Goal: Find specific page/section: Find specific page/section

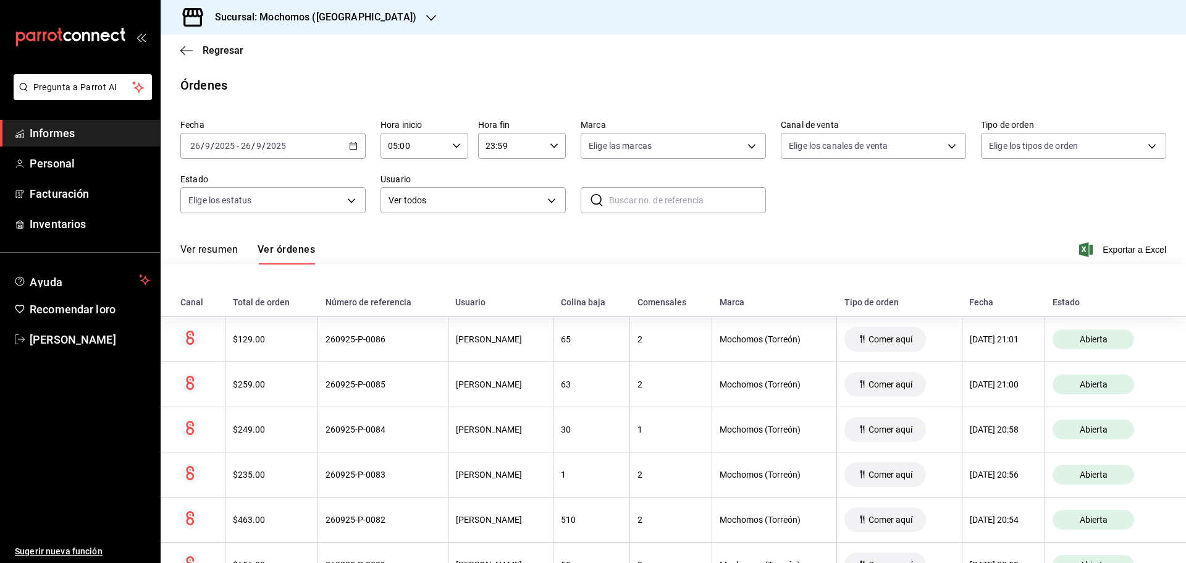
scroll to position [3298, 0]
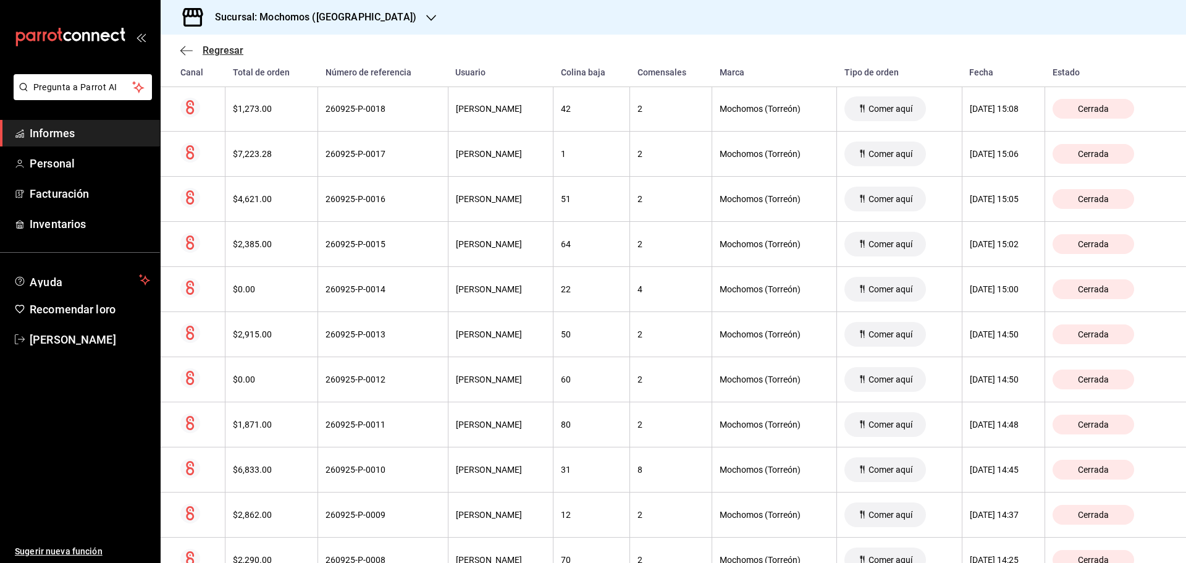
click at [237, 48] on font "Regresar" at bounding box center [223, 50] width 41 height 12
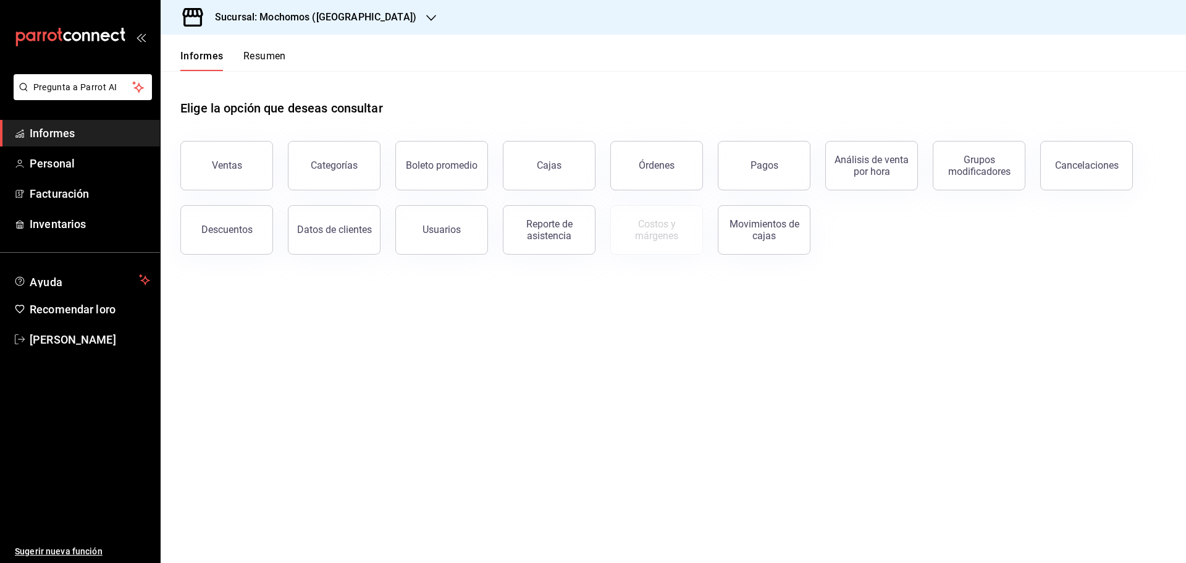
click at [262, 54] on font "Resumen" at bounding box center [264, 56] width 43 height 12
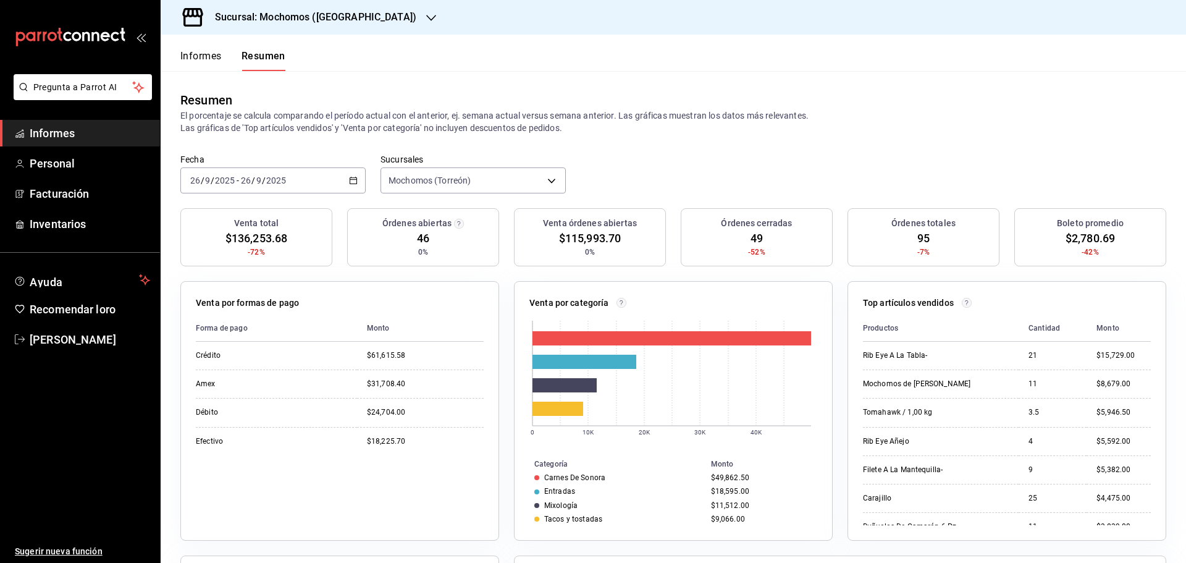
click at [203, 56] on font "Informes" at bounding box center [200, 56] width 41 height 12
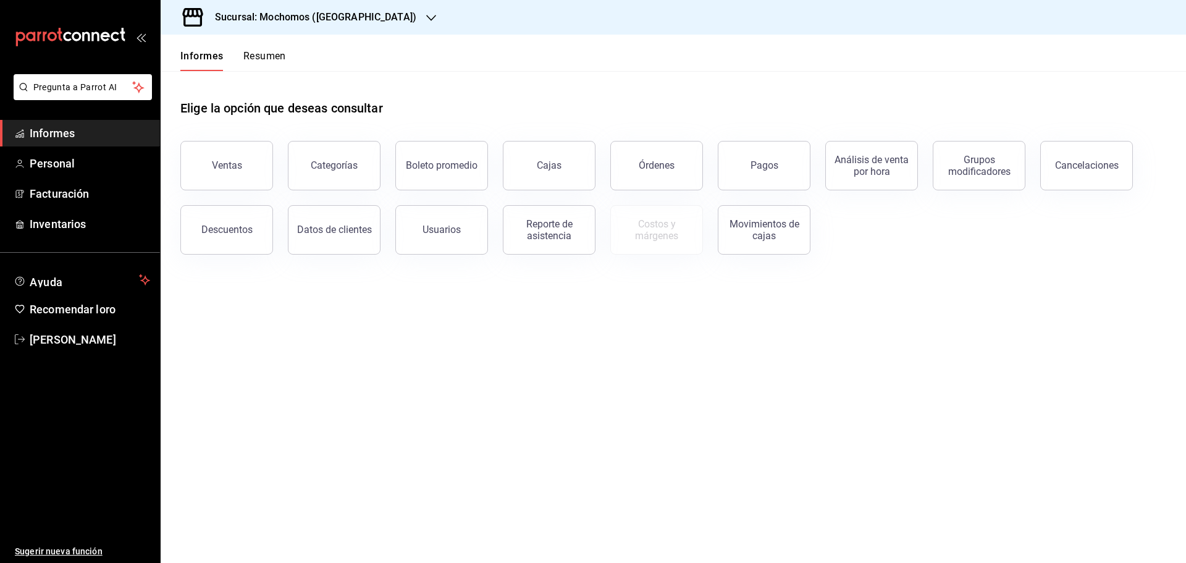
click at [264, 53] on font "Resumen" at bounding box center [264, 56] width 43 height 12
